Goal: Task Accomplishment & Management: Use online tool/utility

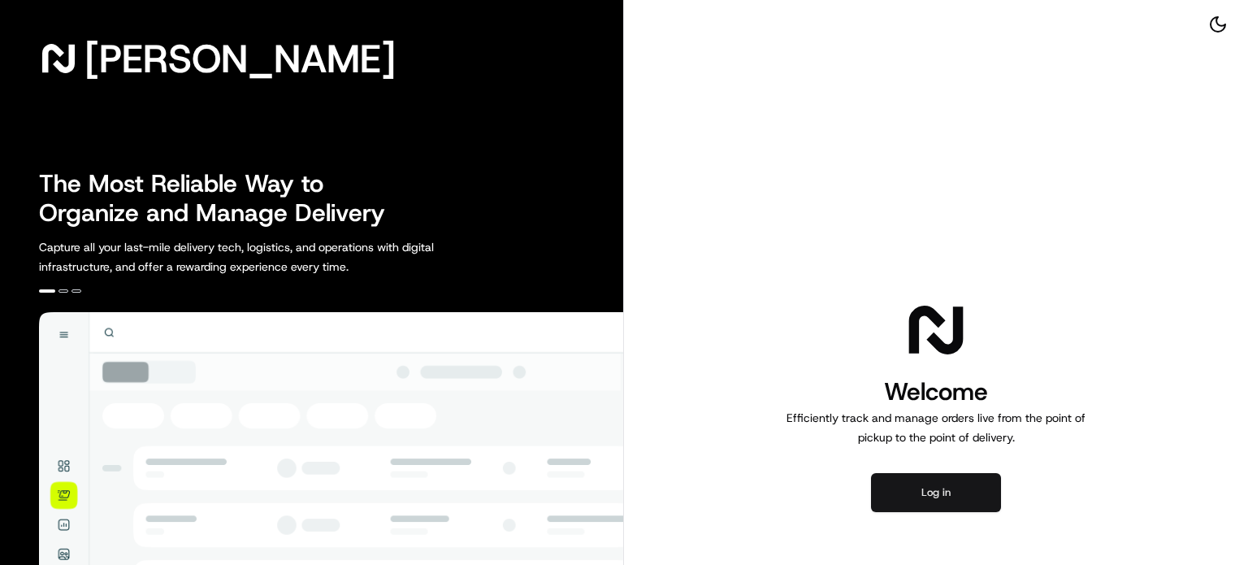
click at [942, 488] on button "Log in" at bounding box center [936, 492] width 130 height 39
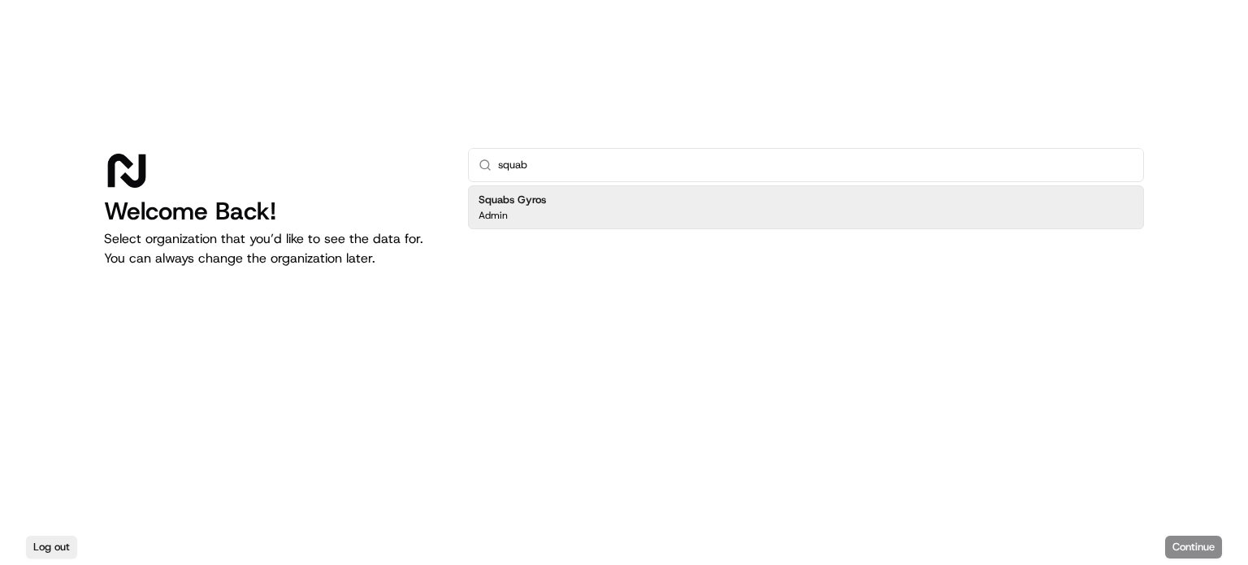
type input "squab"
click at [615, 196] on div "Squabs Gyros Admin" at bounding box center [806, 207] width 676 height 44
click at [1194, 540] on button "Continue" at bounding box center [1193, 546] width 57 height 23
